Goal: Information Seeking & Learning: Learn about a topic

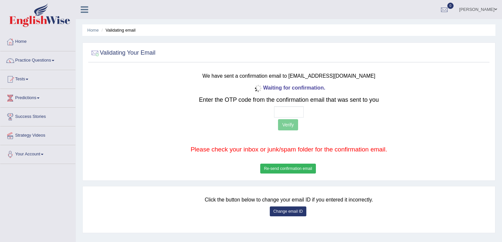
click at [305, 166] on button "Re-send confirmation email" at bounding box center [287, 169] width 55 height 10
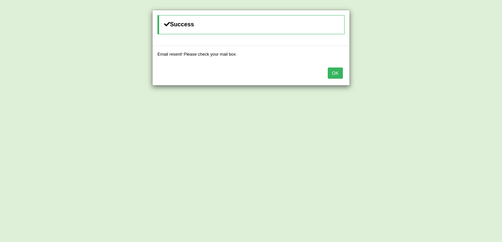
click at [338, 71] on button "OK" at bounding box center [335, 72] width 15 height 11
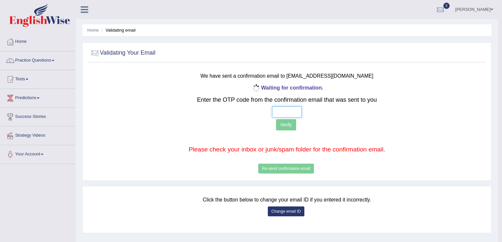
click at [274, 111] on input "text" at bounding box center [287, 111] width 30 height 11
type input "1 9 9 4"
click at [289, 127] on button "Verify" at bounding box center [286, 124] width 20 height 11
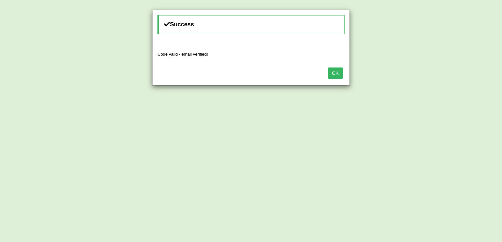
click at [344, 73] on div "OK" at bounding box center [250, 73] width 197 height 23
click at [330, 72] on button "OK" at bounding box center [335, 72] width 15 height 11
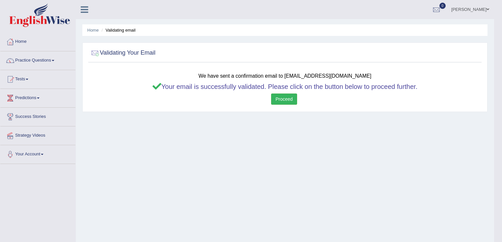
click at [276, 98] on link "Proceed" at bounding box center [284, 98] width 26 height 11
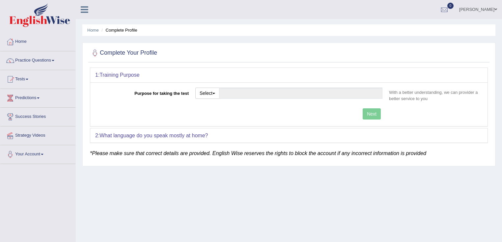
click at [205, 92] on button "Select" at bounding box center [207, 93] width 24 height 11
click at [213, 105] on link "Student Visa" at bounding box center [225, 107] width 59 height 9
type input "Student Visa"
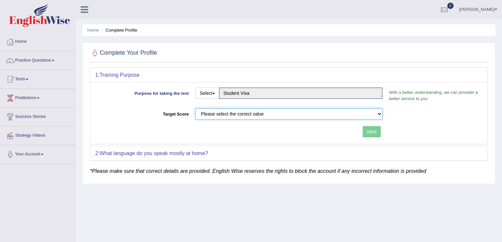
click at [215, 110] on select "Please select the correct value 50 (6 bands) 58 (6.5 bands) 65 (7 bands) 79 (8 …" at bounding box center [288, 113] width 187 height 11
select select "65"
click at [195, 108] on select "Please select the correct value 50 (6 bands) 58 (6.5 bands) 65 (7 bands) 79 (8 …" at bounding box center [288, 113] width 187 height 11
click at [370, 130] on button "Next" at bounding box center [371, 131] width 18 height 11
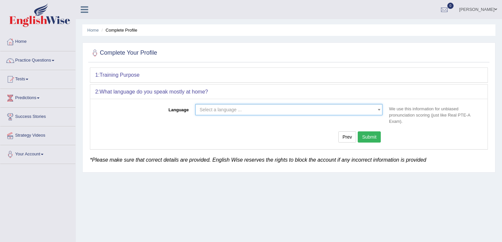
click at [223, 110] on span "Select a language ..." at bounding box center [220, 109] width 42 height 5
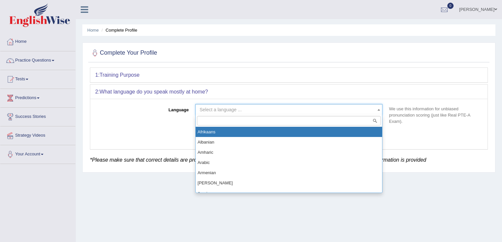
select select "Amharic"
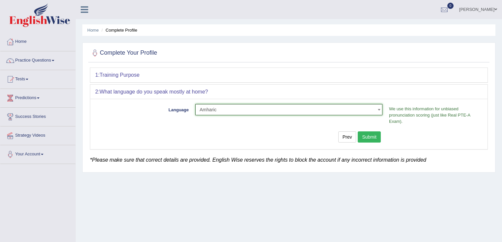
drag, startPoint x: 372, startPoint y: 135, endPoint x: 365, endPoint y: 135, distance: 7.2
click at [371, 135] on button "Submit" at bounding box center [368, 136] width 23 height 11
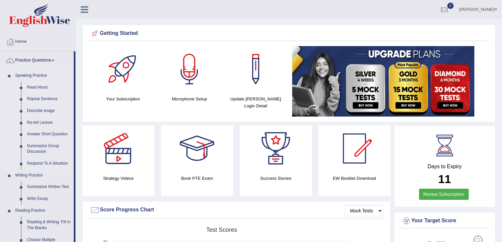
click at [42, 88] on link "Read Aloud" at bounding box center [49, 88] width 50 height 12
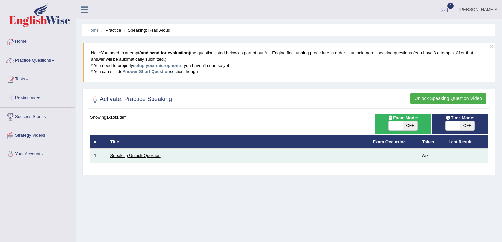
click at [142, 157] on link "Speaking Unlock Question" at bounding box center [135, 155] width 50 height 5
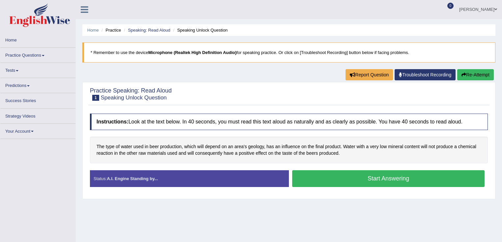
click at [360, 180] on button "Start Answering" at bounding box center [388, 178] width 192 height 17
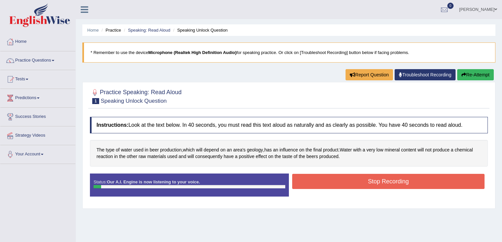
click at [360, 180] on button "Stop Recording" at bounding box center [388, 181] width 192 height 15
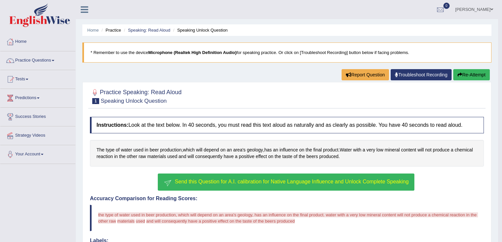
click at [329, 179] on span "Send this Question for A.I. calibration for Native Language Influence and Unloc…" at bounding box center [292, 182] width 234 height 6
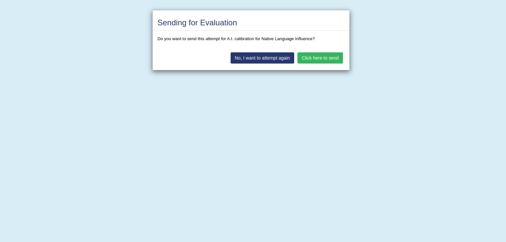
click at [313, 53] on button "Click here to send" at bounding box center [319, 57] width 45 height 11
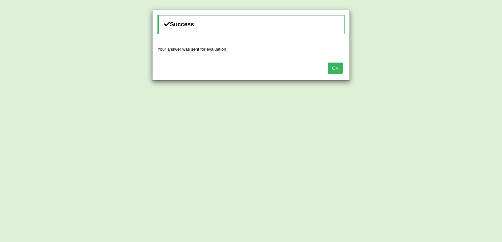
click at [337, 65] on button "OK" at bounding box center [335, 68] width 15 height 11
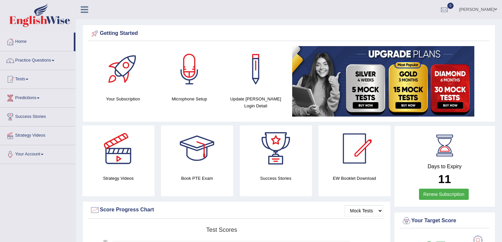
click at [481, 9] on link "[PERSON_NAME]" at bounding box center [478, 8] width 48 height 17
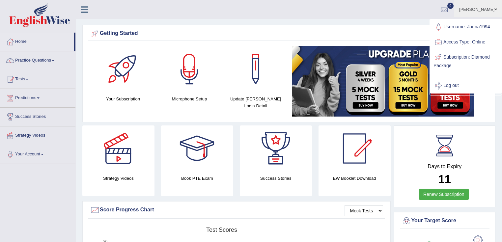
click at [290, 37] on div "Getting Started" at bounding box center [289, 34] width 398 height 10
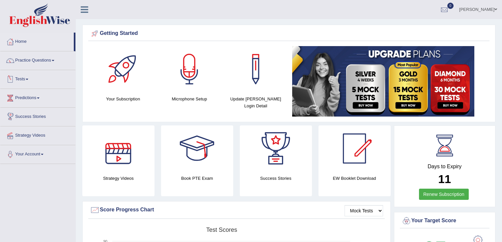
click at [21, 81] on link "Tests" at bounding box center [37, 78] width 75 height 16
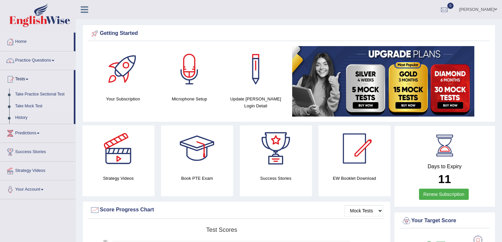
click at [34, 104] on link "Take Mock Test" at bounding box center [43, 106] width 62 height 12
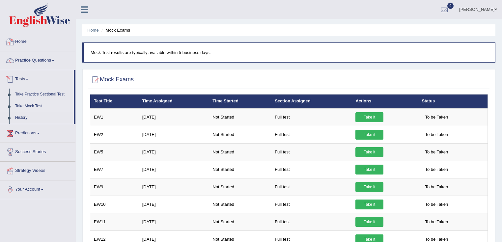
click at [25, 44] on link "Home" at bounding box center [37, 41] width 75 height 16
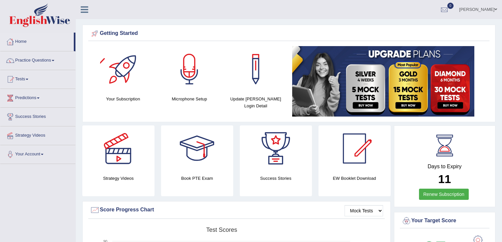
click at [164, 12] on div "[PERSON_NAME] Toggle navigation Username: Jarina1994 Access Type: Online Subscr…" at bounding box center [289, 9] width 426 height 19
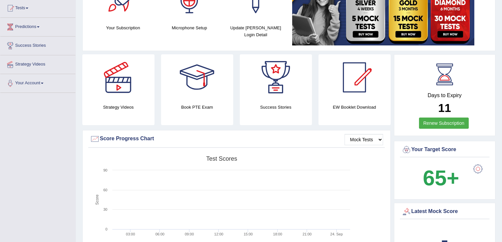
scroll to position [79, 0]
